Goal: Information Seeking & Learning: Learn about a topic

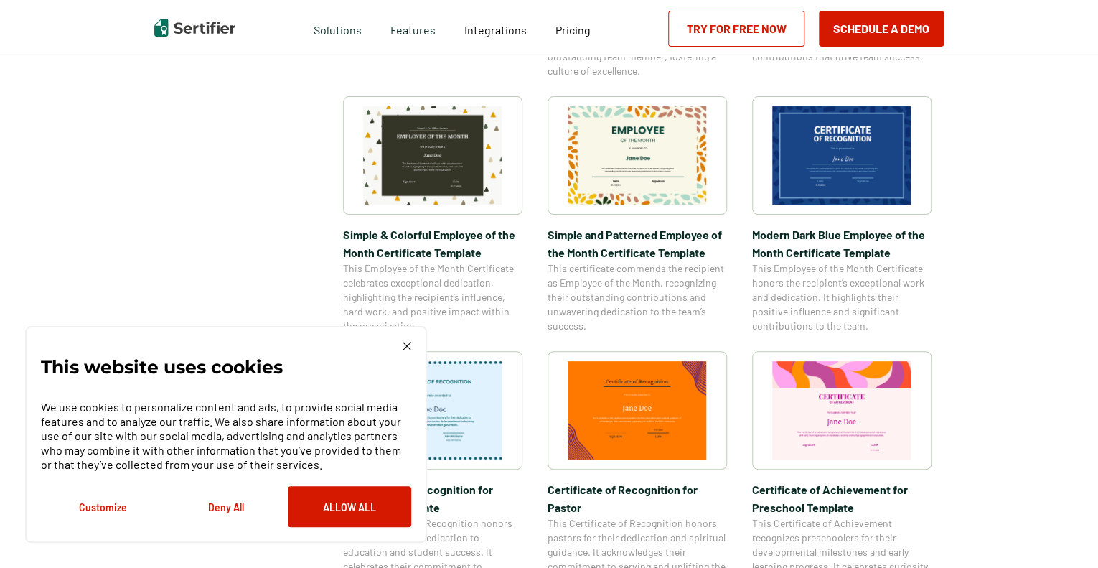
scroll to position [488, 0]
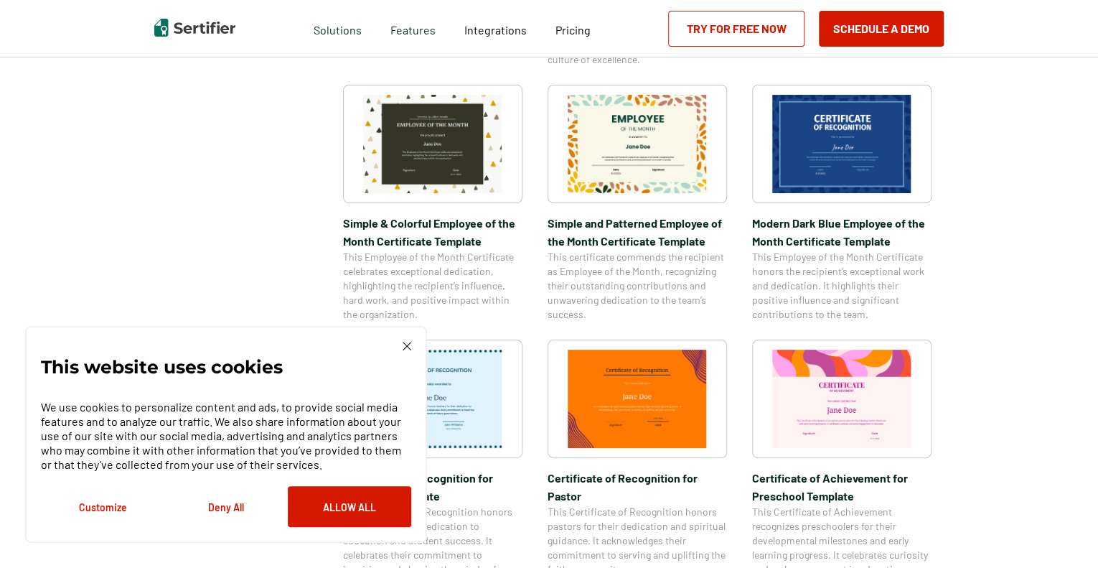
click at [243, 507] on button "Deny All" at bounding box center [225, 506] width 123 height 41
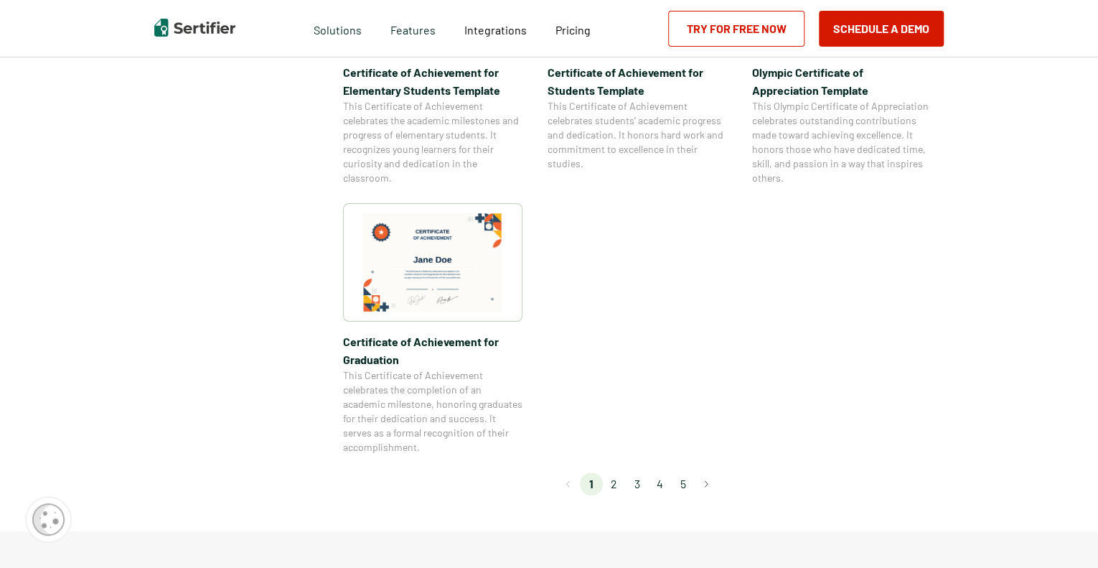
scroll to position [1263, 0]
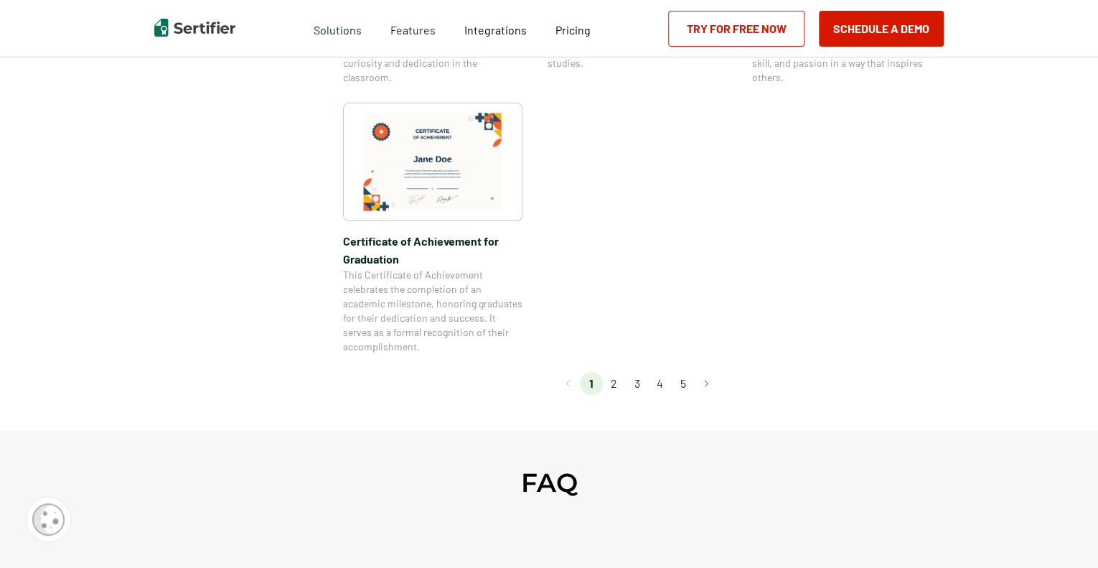
click at [617, 381] on li "2" at bounding box center [614, 383] width 23 height 23
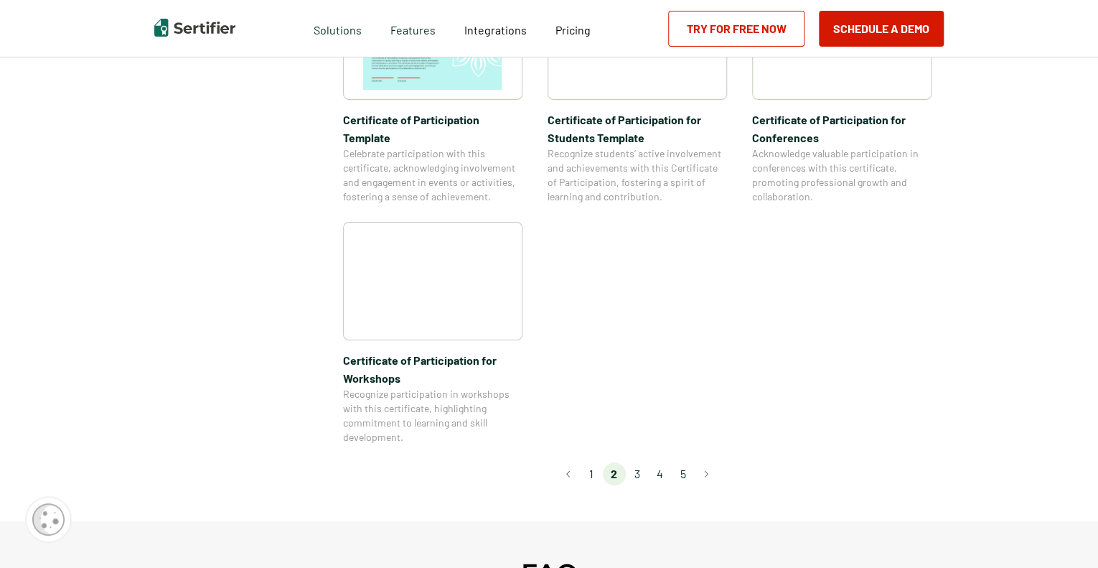
scroll to position [1177, 0]
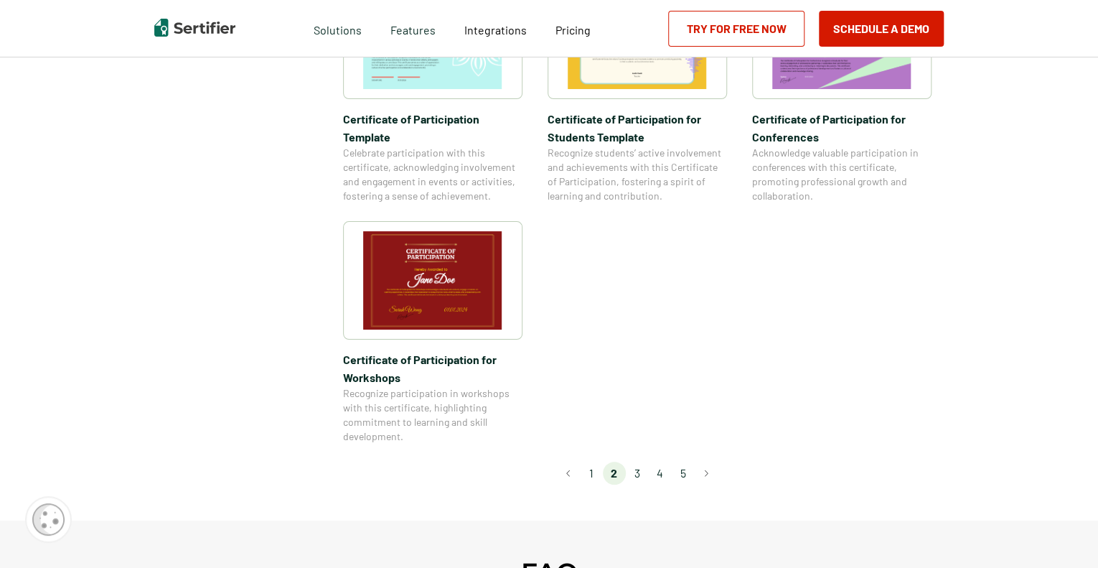
click at [644, 461] on li "3" at bounding box center [637, 472] width 23 height 23
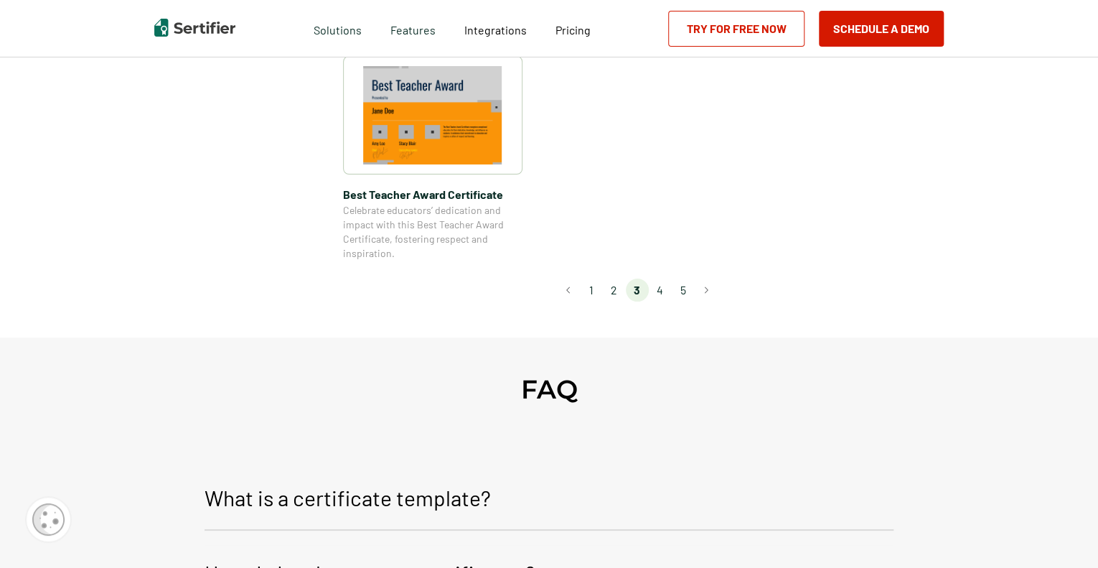
click at [659, 286] on li "4" at bounding box center [660, 289] width 23 height 23
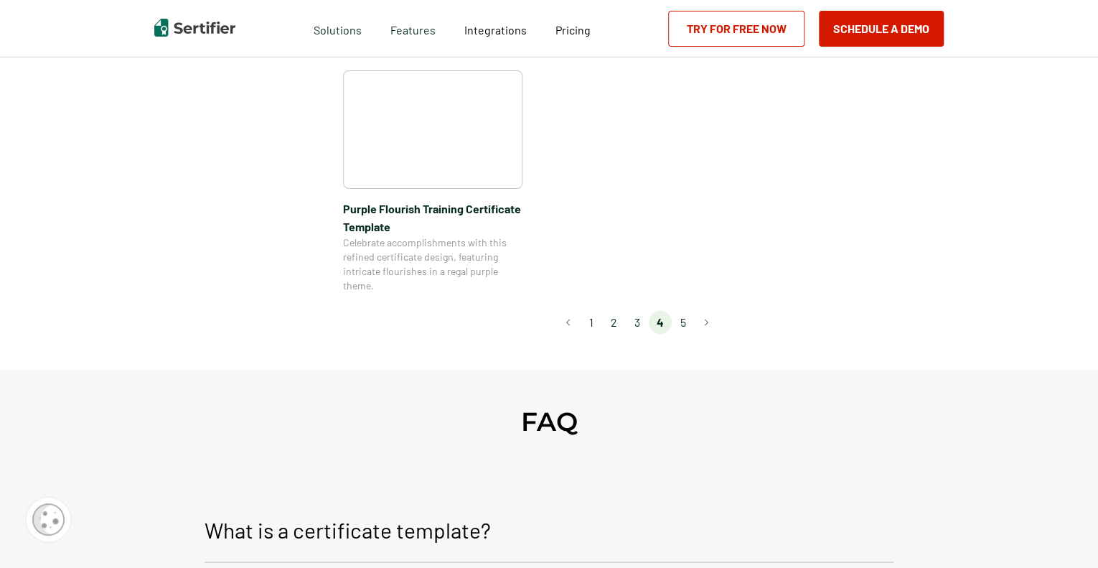
scroll to position [1206, 0]
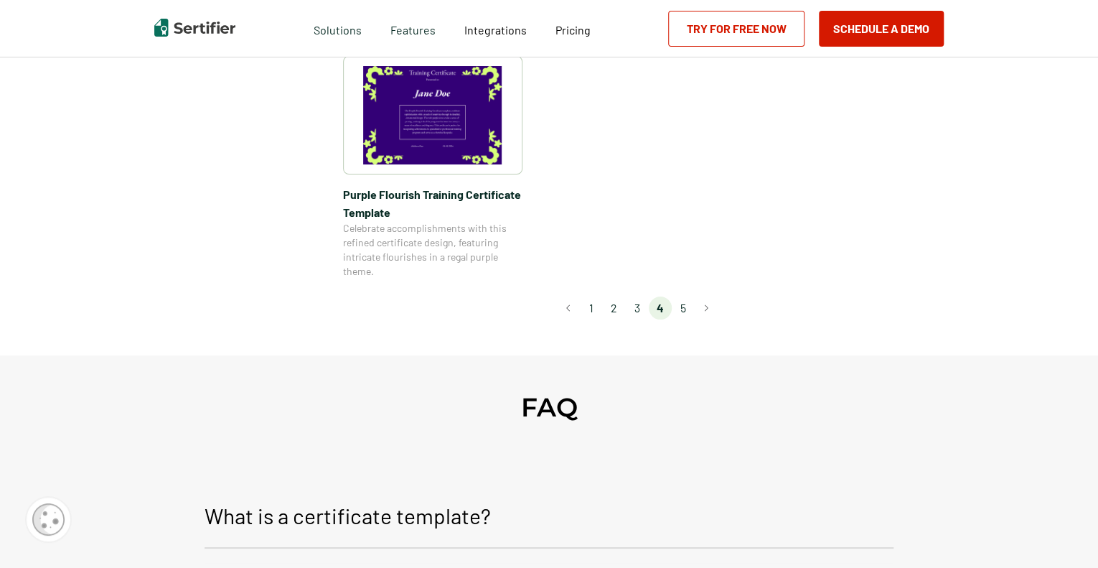
click at [682, 309] on li "5" at bounding box center [683, 307] width 23 height 23
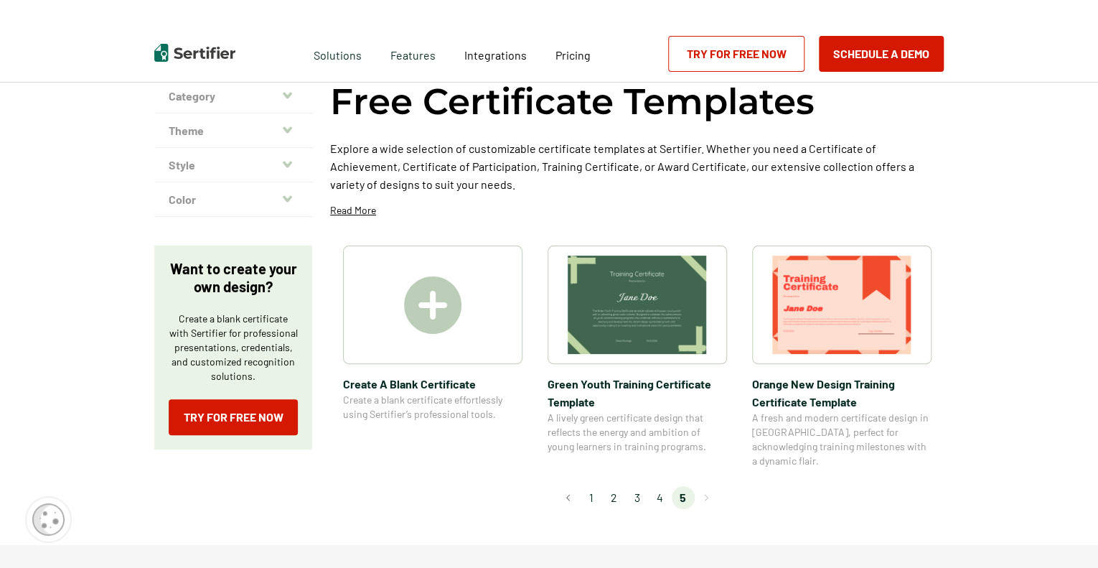
scroll to position [116, 0]
